Goal: Information Seeking & Learning: Learn about a topic

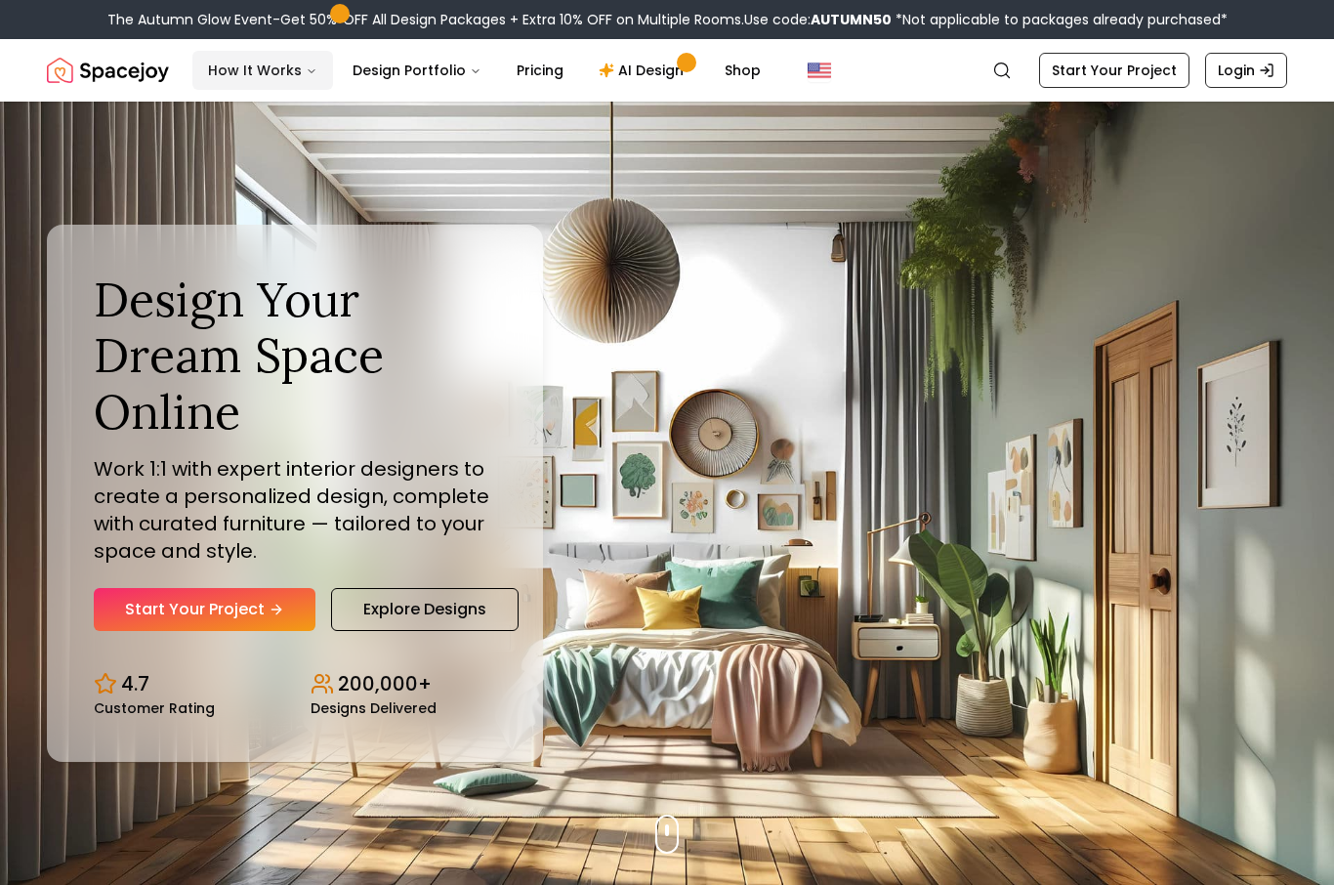
click at [300, 87] on button "How It Works" at bounding box center [262, 70] width 141 height 39
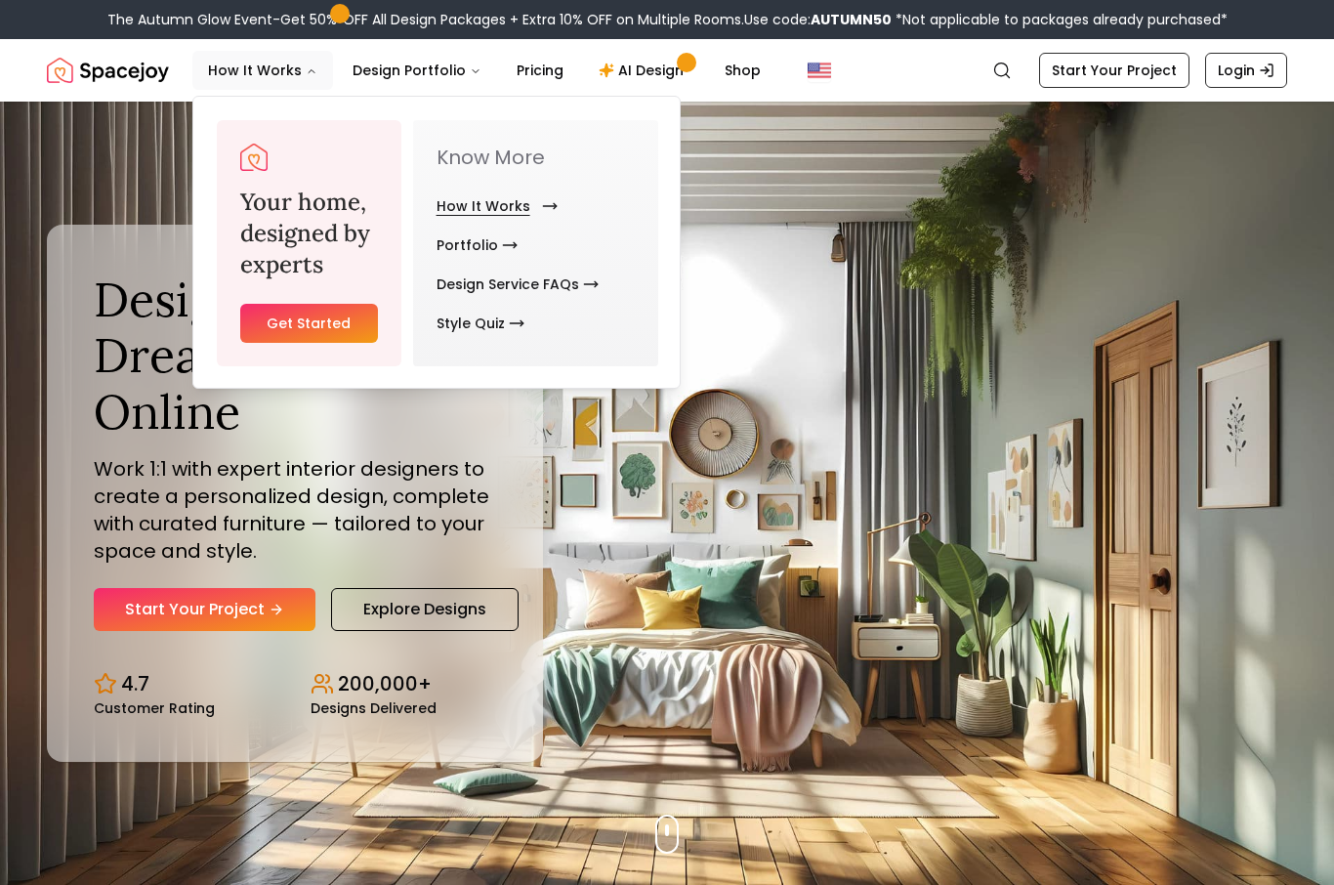
click at [491, 214] on link "How It Works" at bounding box center [493, 206] width 113 height 39
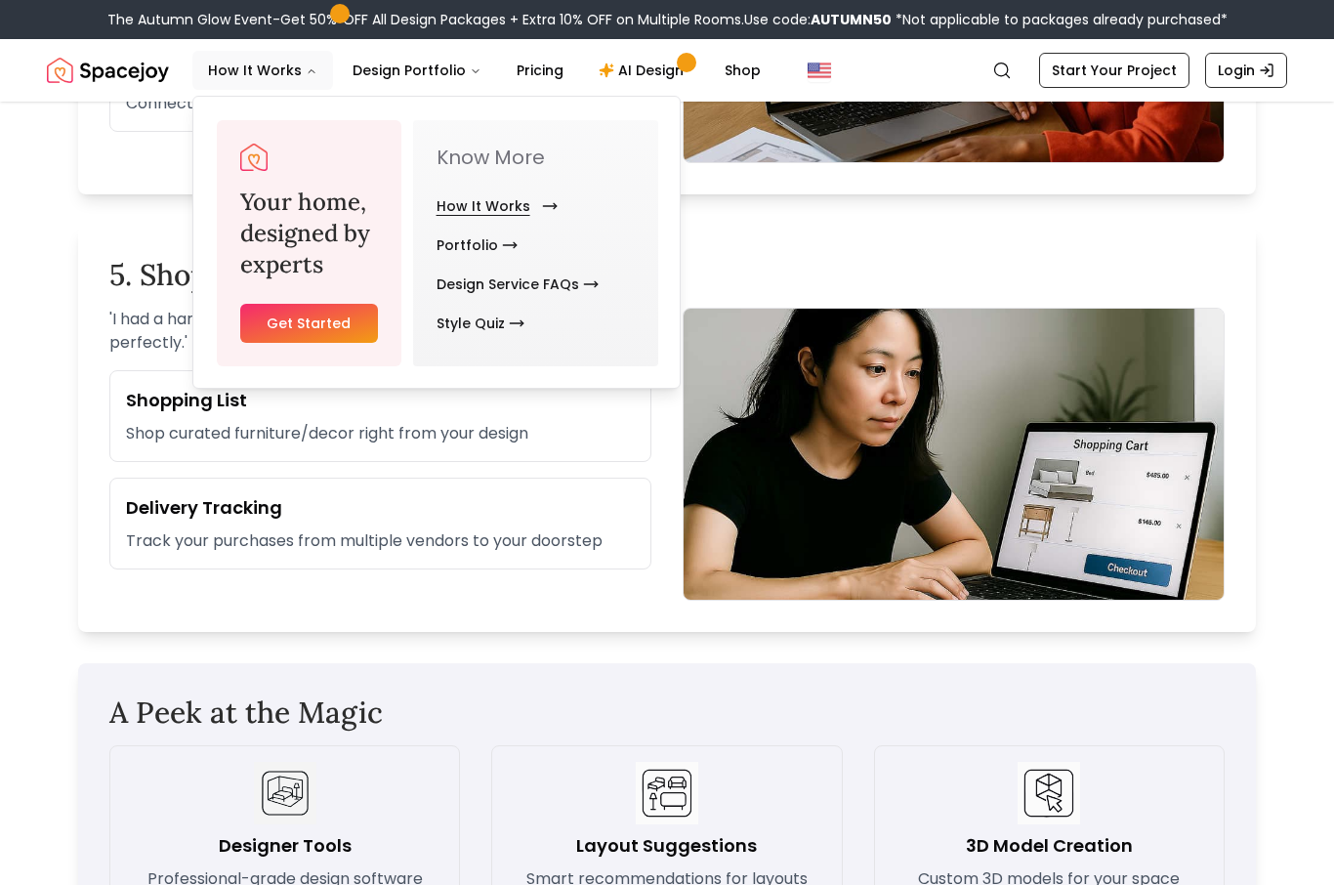
scroll to position [2257, 0]
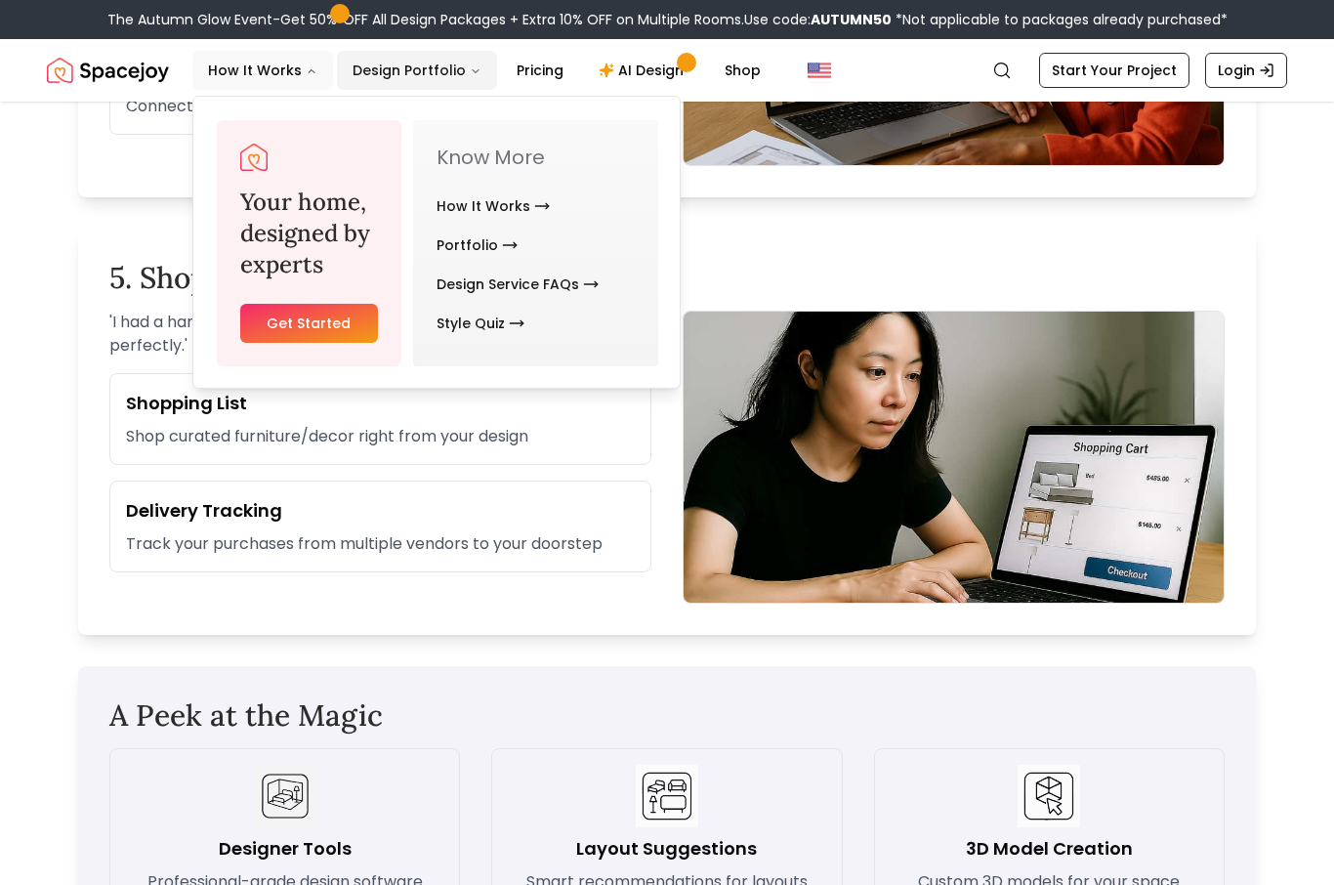
click at [438, 64] on button "Design Portfolio" at bounding box center [417, 70] width 160 height 39
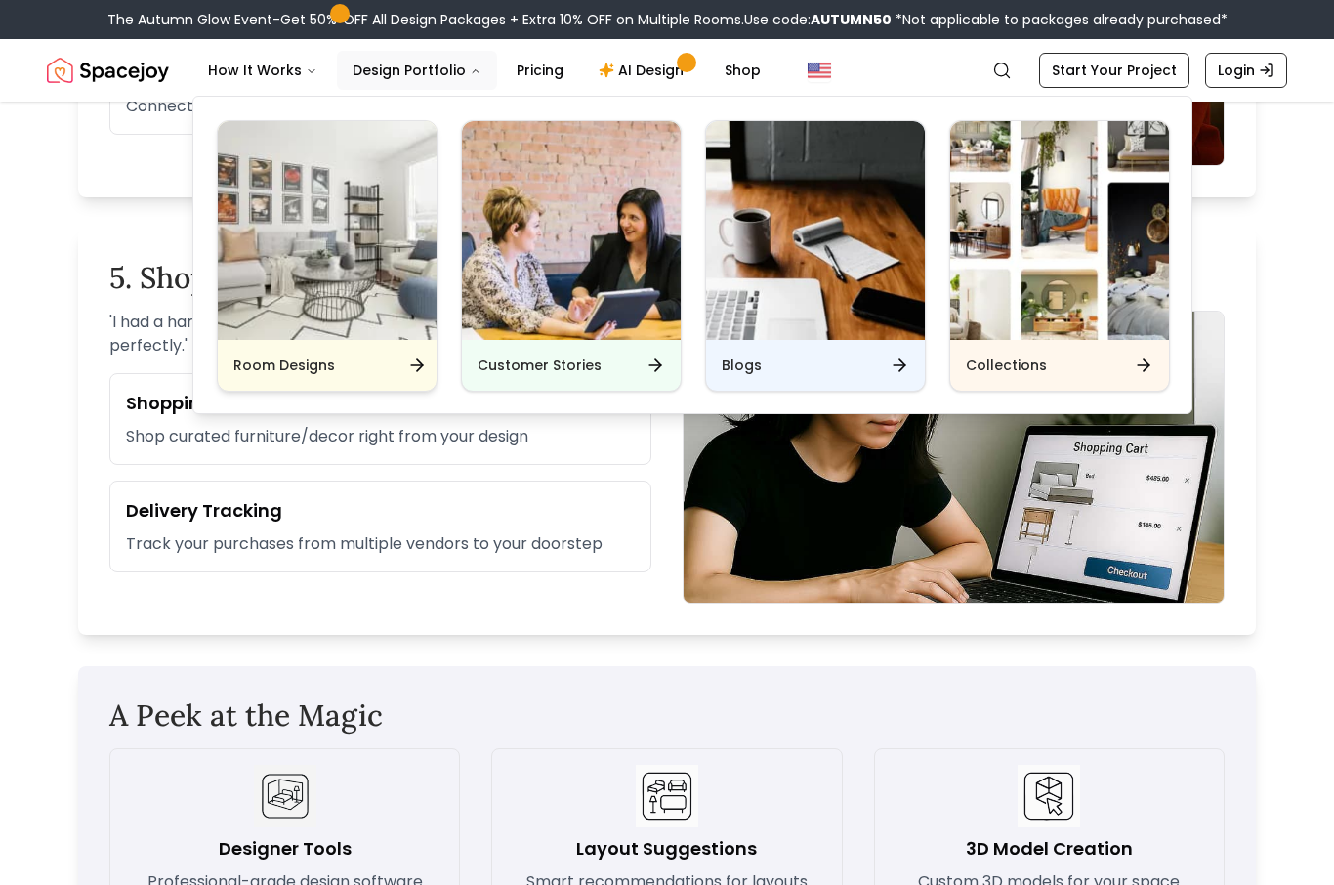
click at [410, 352] on div "Room Designs" at bounding box center [327, 365] width 219 height 51
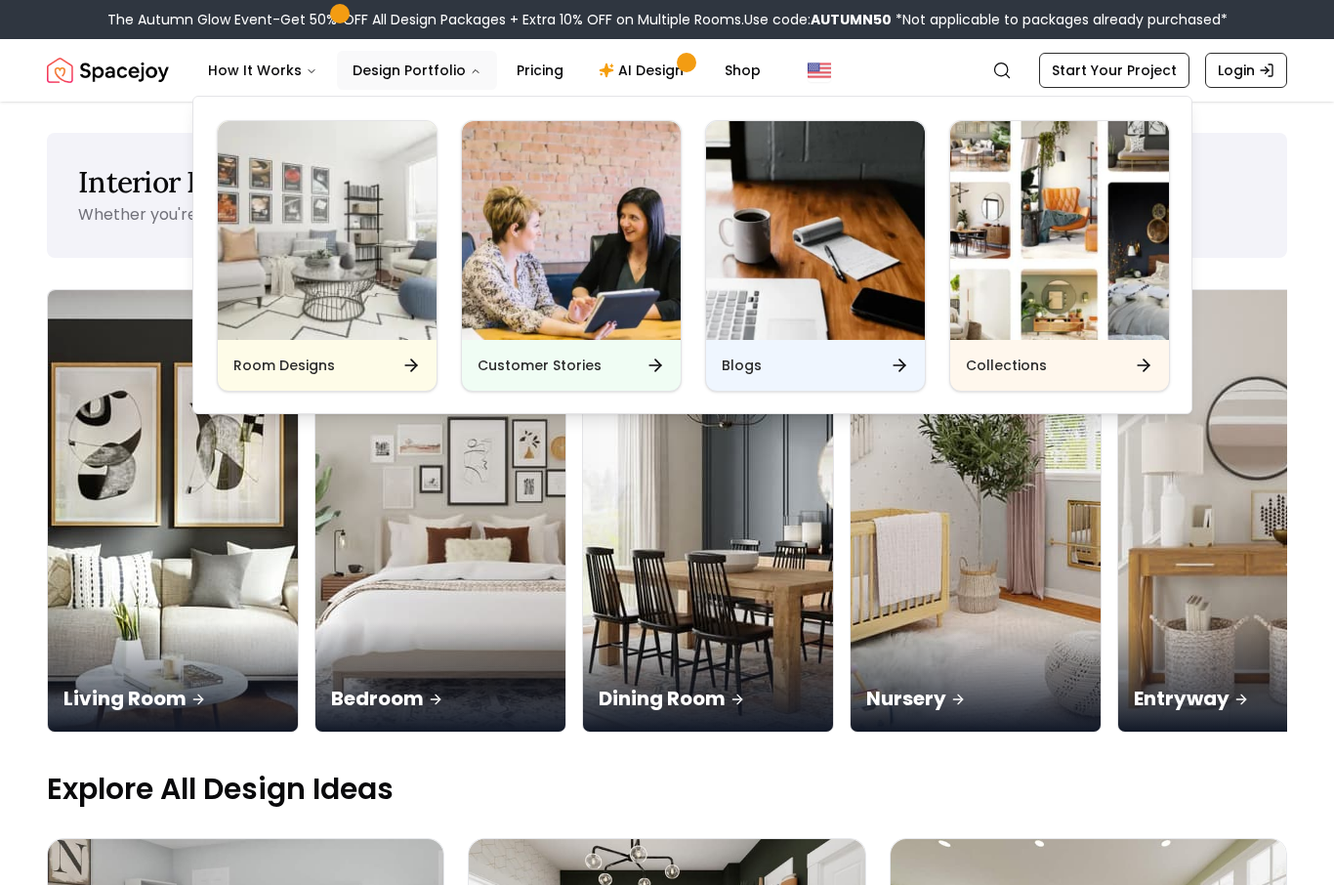
click at [1280, 228] on div "Interior Design Ideas for Every Space in Your Home Whether you're starting from…" at bounding box center [667, 195] width 1241 height 125
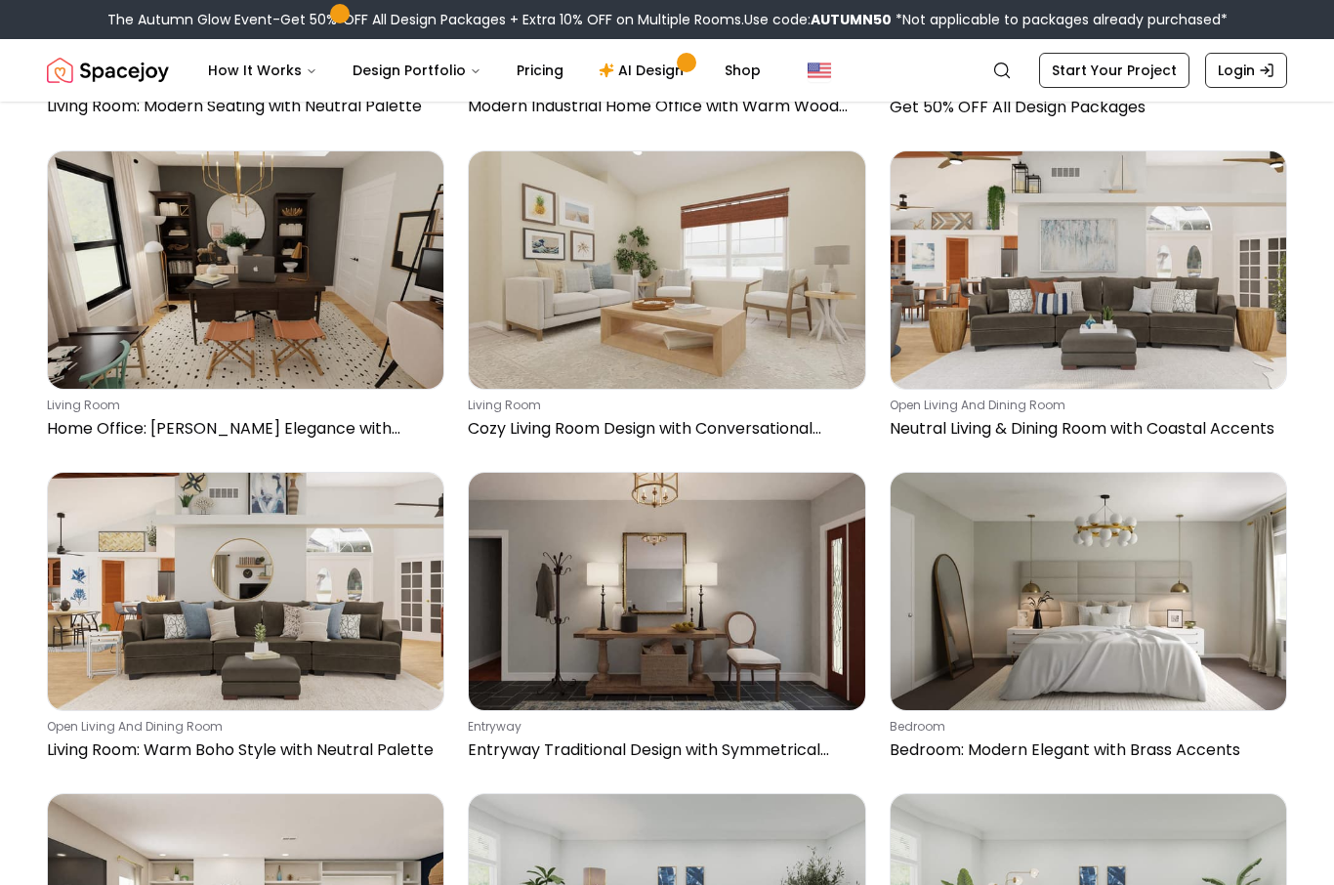
scroll to position [3909, 0]
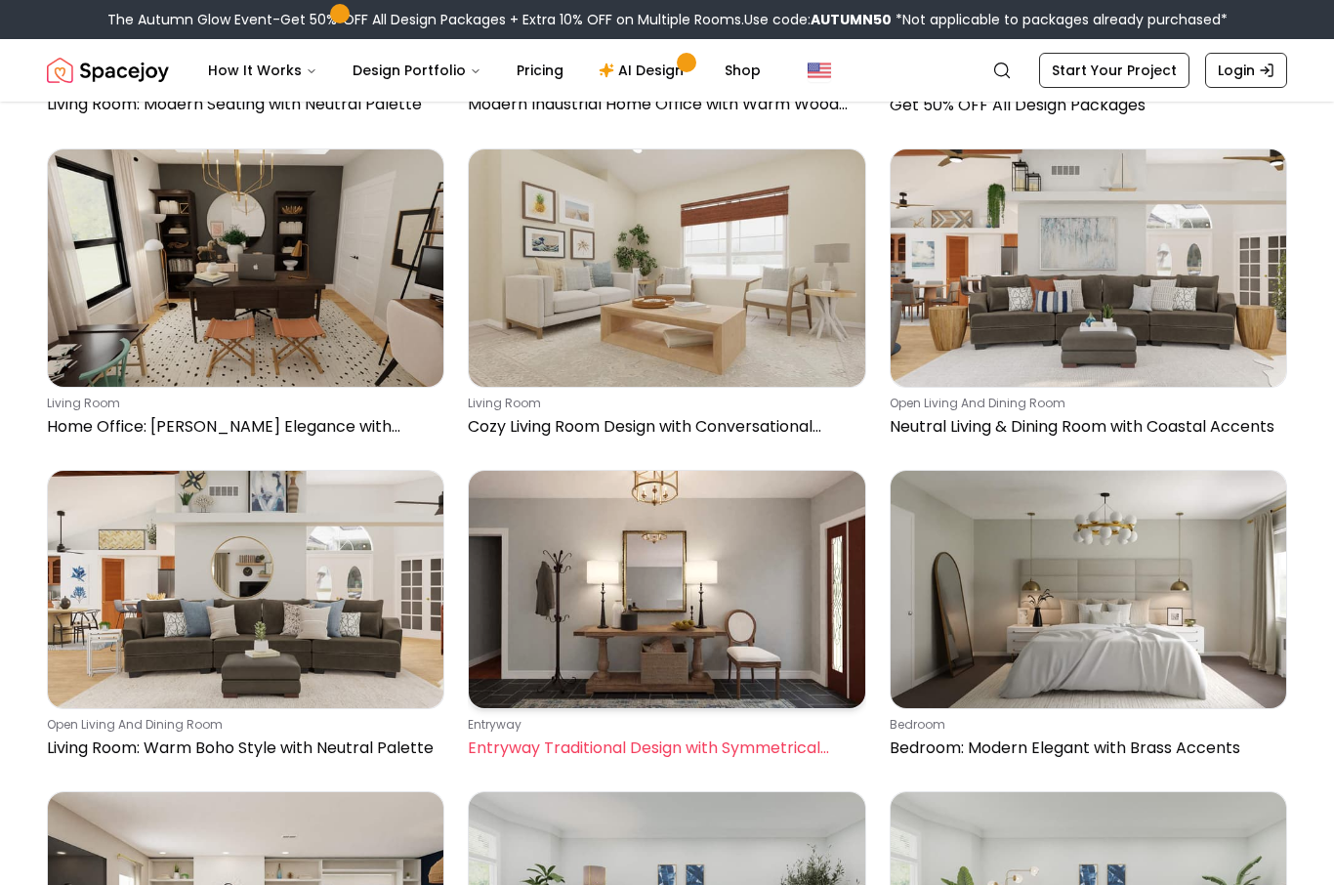
click at [764, 471] on img at bounding box center [667, 589] width 396 height 237
